Goal: Task Accomplishment & Management: Complete application form

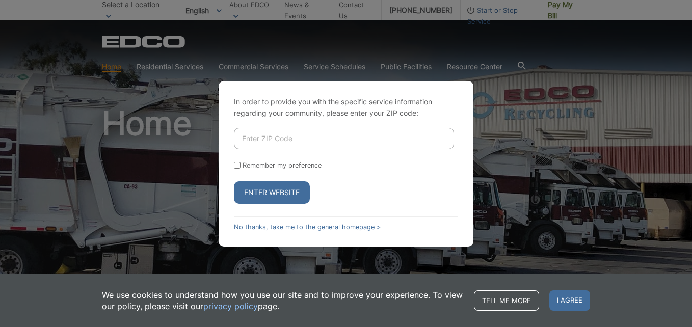
click at [270, 145] on input "Enter ZIP Code" at bounding box center [344, 138] width 220 height 21
type input "91932"
click at [234, 181] on button "Enter Website" at bounding box center [272, 192] width 76 height 22
click at [247, 190] on button "Enter Website" at bounding box center [272, 192] width 76 height 22
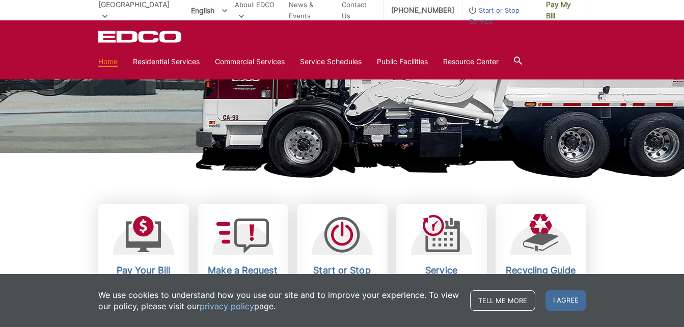
scroll to position [287, 0]
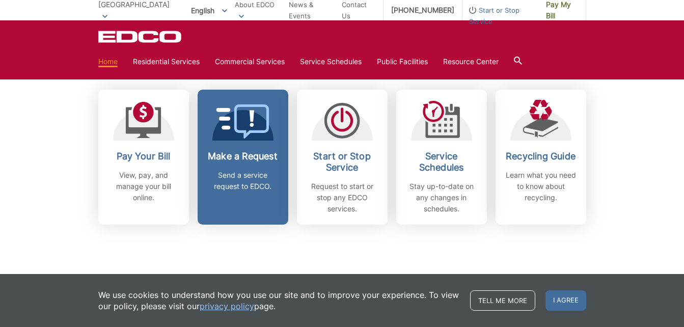
click at [249, 157] on h2 "Make a Request" at bounding box center [242, 156] width 75 height 11
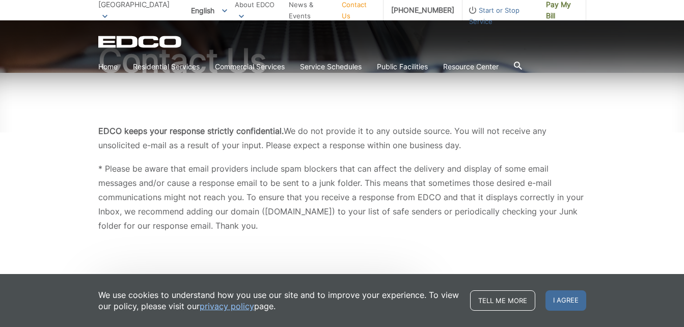
scroll to position [106, 0]
click at [562, 300] on span "I agree" at bounding box center [565, 300] width 41 height 20
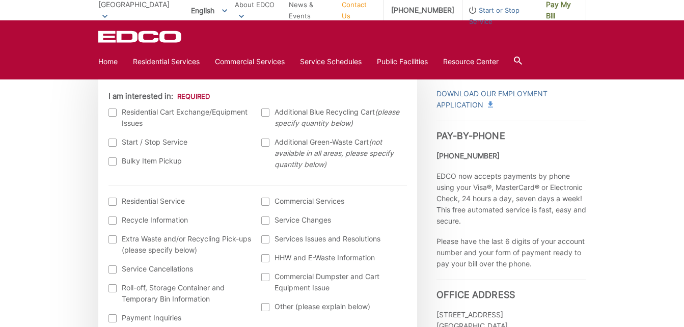
scroll to position [321, 0]
click at [114, 161] on div at bounding box center [112, 161] width 8 height 8
click at [0, 0] on input "Bulky Item Pickup" at bounding box center [0, 0] width 0 height 0
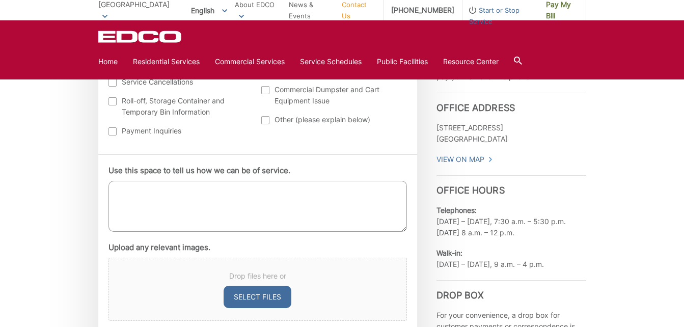
scroll to position [508, 0]
click at [139, 189] on textarea "Use this space to tell us how we can be of service." at bounding box center [257, 205] width 298 height 51
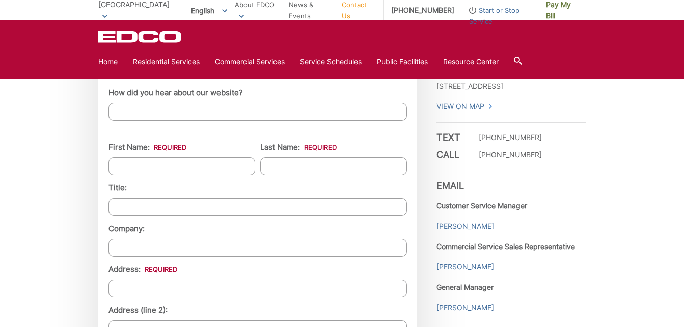
scroll to position [782, 0]
type textarea "I need a pick up of a couch"
click at [167, 169] on input "First Name: *" at bounding box center [181, 166] width 147 height 18
type input "Noelle"
type input "Swenson"
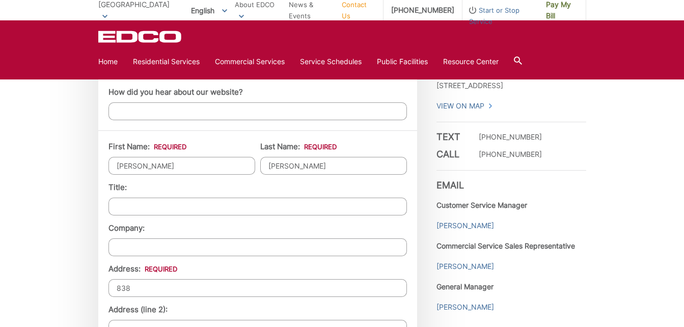
type input "838 Elm Avenue"
type input "[GEOGRAPHIC_DATA]"
type input "91932"
type input "5098810358"
type input "noellehswenson@gmail.com"
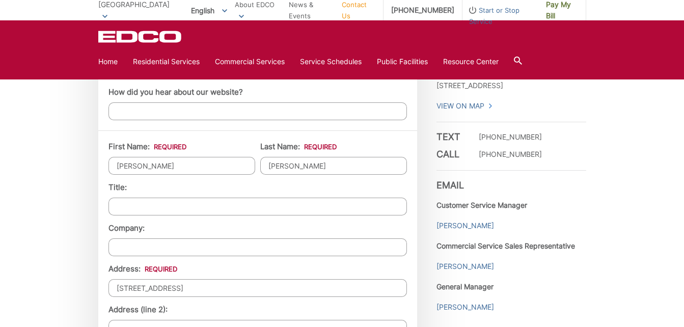
type input "noellehswenson@gmail.com"
type input "(509) 881-0358"
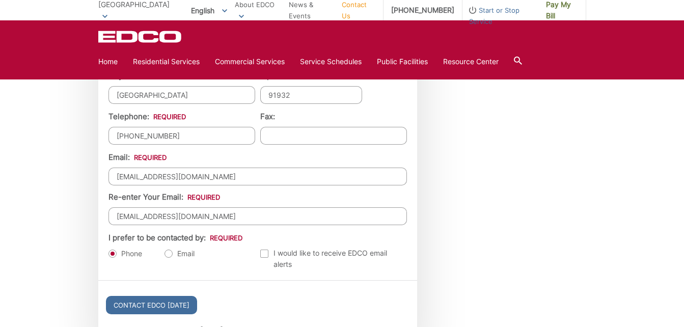
scroll to position [1059, 0]
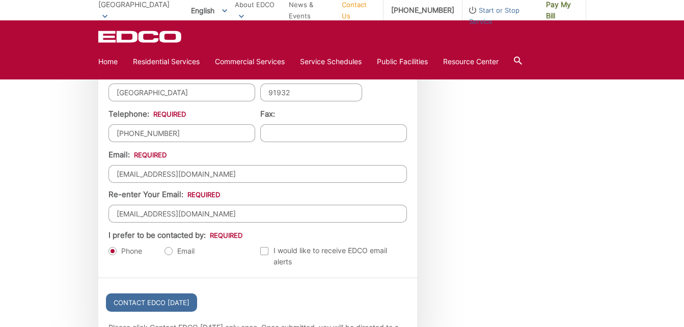
click at [167, 251] on label "Email" at bounding box center [179, 251] width 30 height 10
radio input "true"
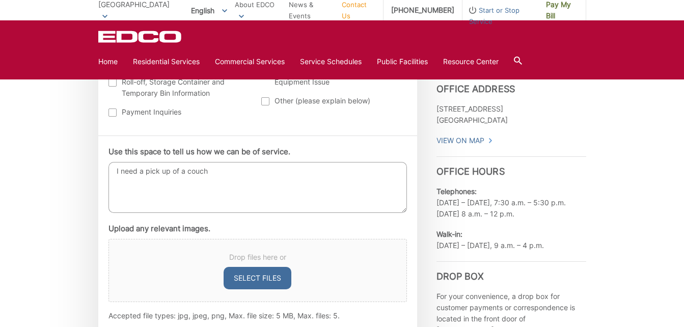
scroll to position [527, 0]
click at [144, 170] on textarea "I need a pick up of a couch" at bounding box center [257, 186] width 298 height 51
click at [200, 173] on textarea "I need a bulky item pick up of a couch" at bounding box center [257, 186] width 298 height 51
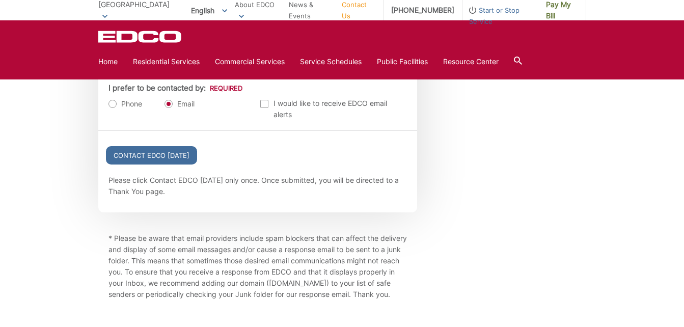
scroll to position [1207, 0]
type textarea "I need a bulky item pick-up of a couch"
click at [164, 149] on input "Contact EDCO Today" at bounding box center [151, 155] width 91 height 18
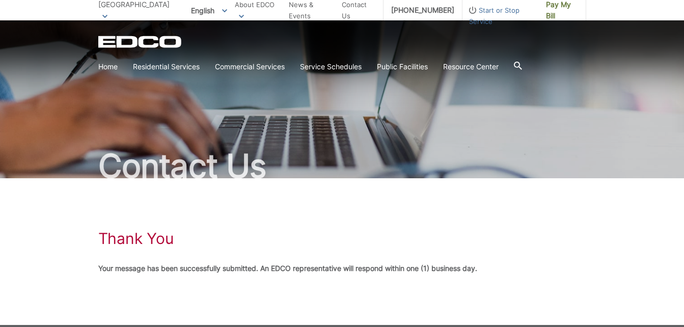
click at [286, 165] on h2 "Contact Us" at bounding box center [342, 166] width 488 height 33
